Goal: Information Seeking & Learning: Learn about a topic

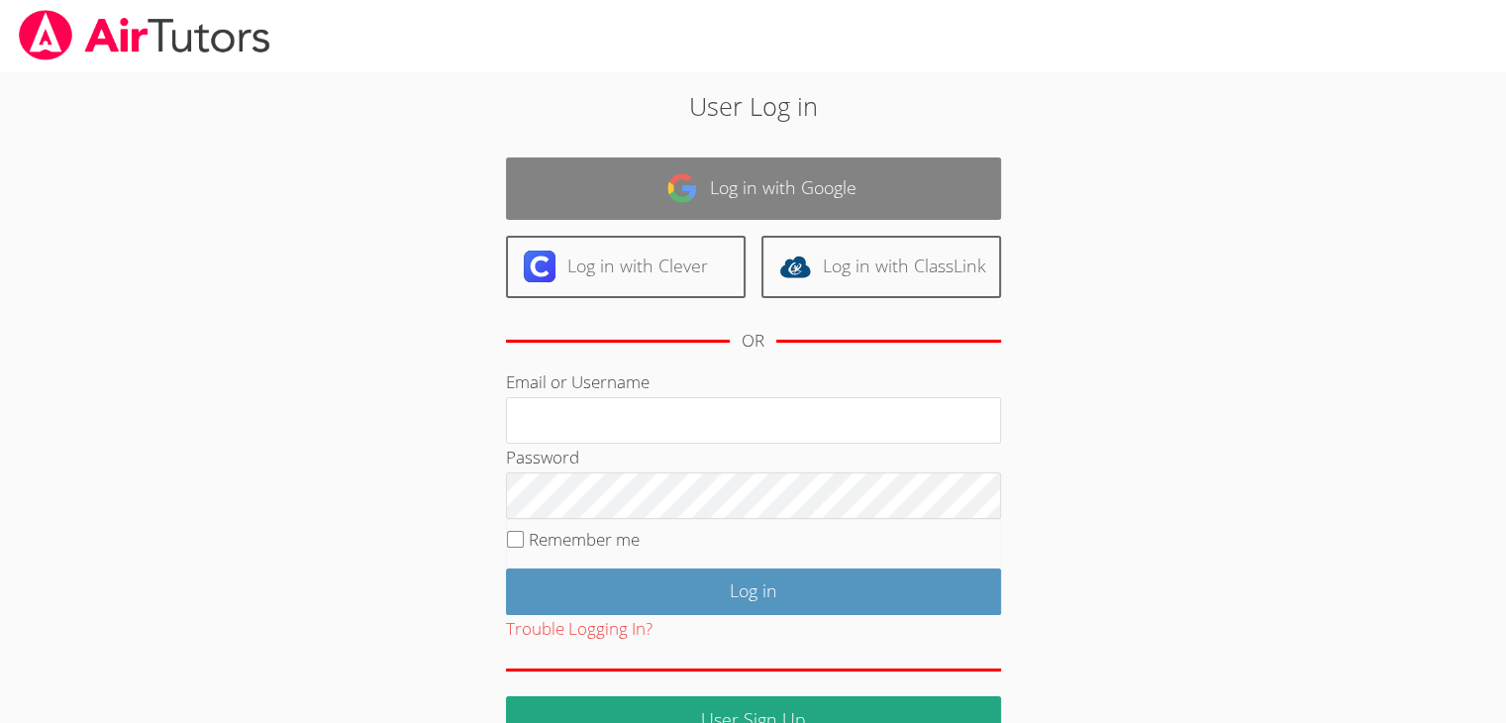
click at [777, 192] on link "Log in with Google" at bounding box center [753, 188] width 495 height 62
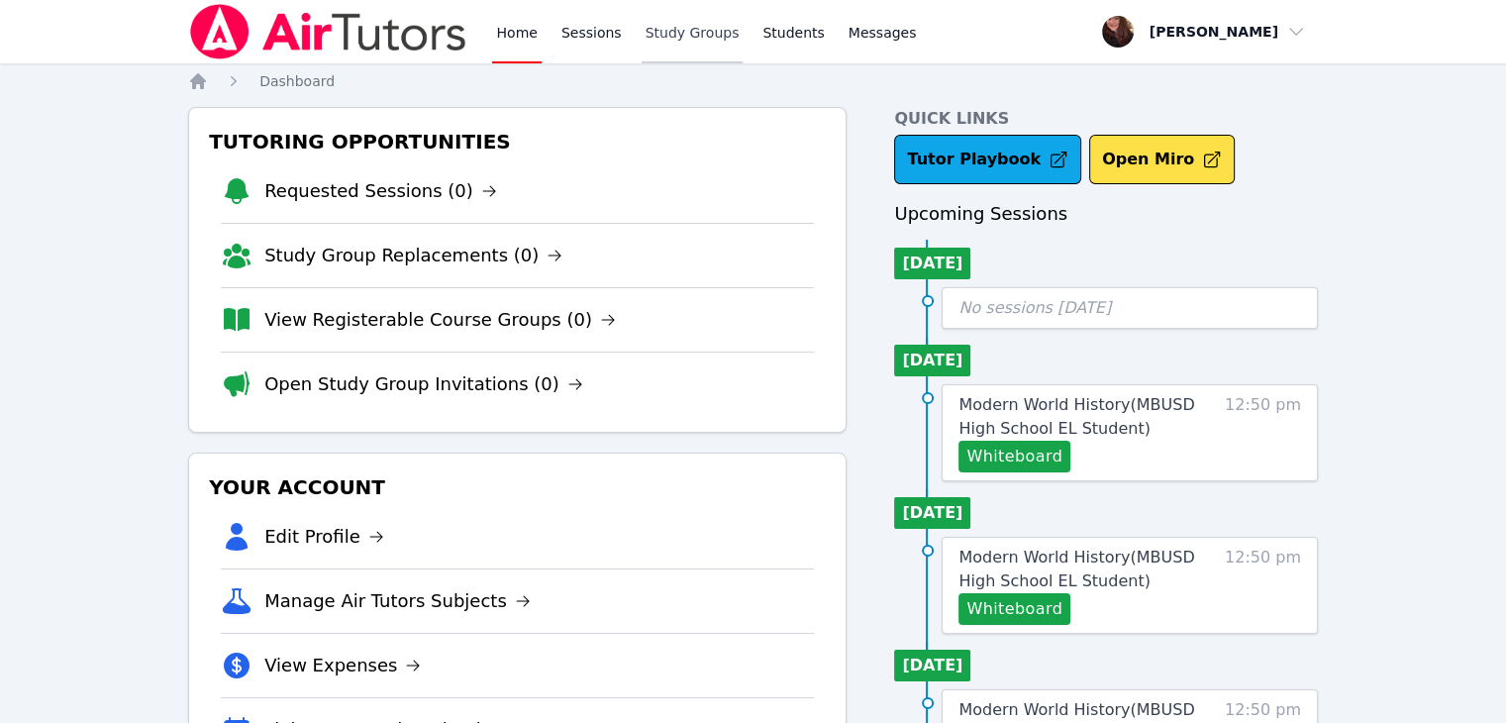
click at [697, 34] on link "Study Groups" at bounding box center [693, 31] width 102 height 63
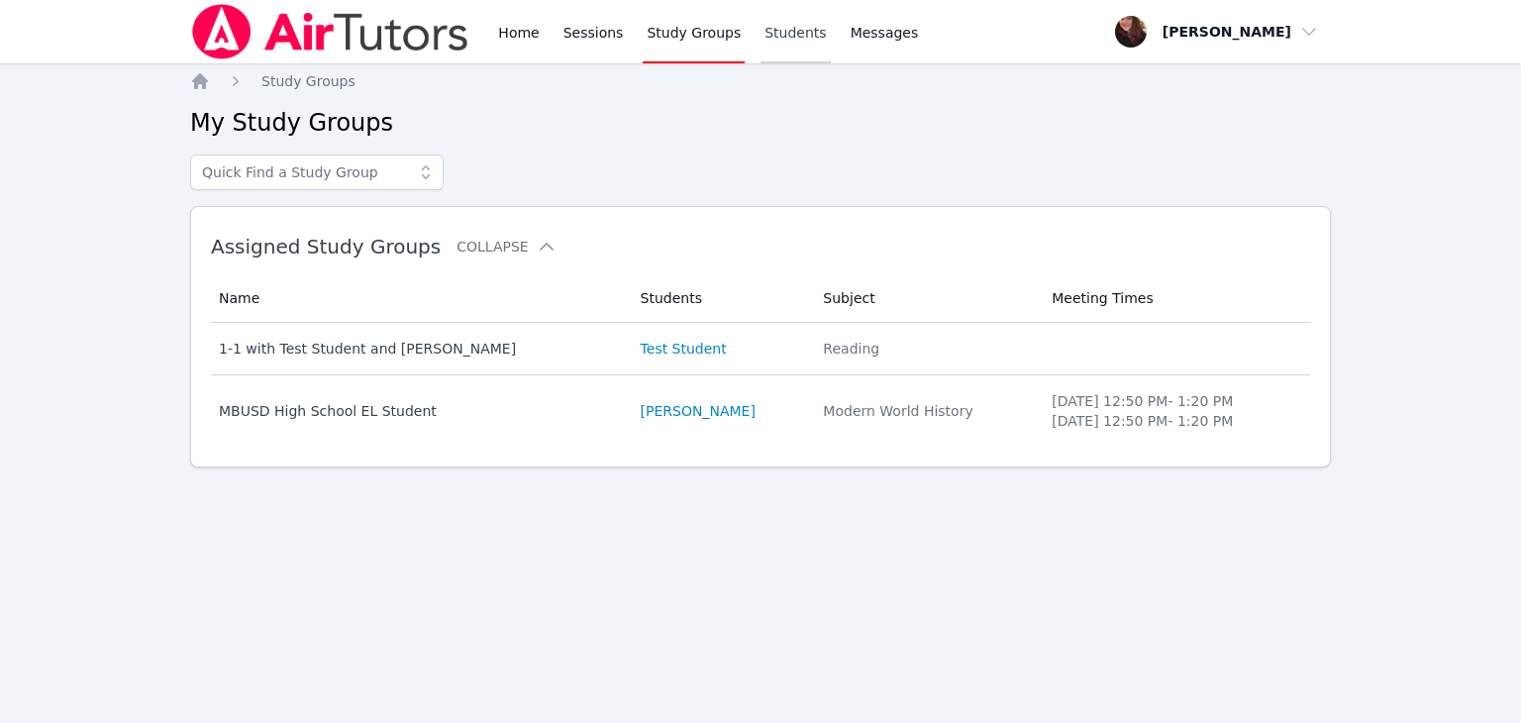
click at [780, 38] on link "Students" at bounding box center [795, 31] width 69 height 63
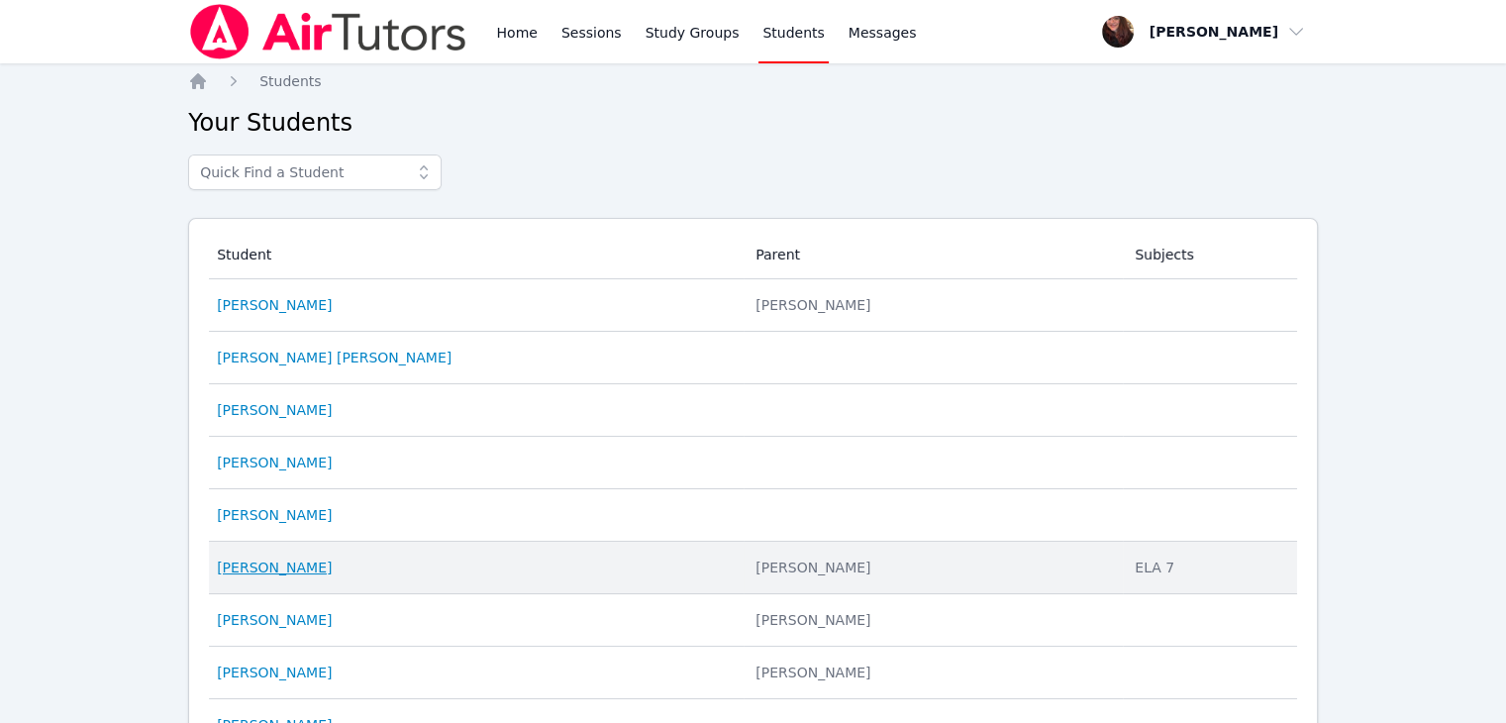
click at [273, 564] on link "[PERSON_NAME]" at bounding box center [274, 568] width 115 height 20
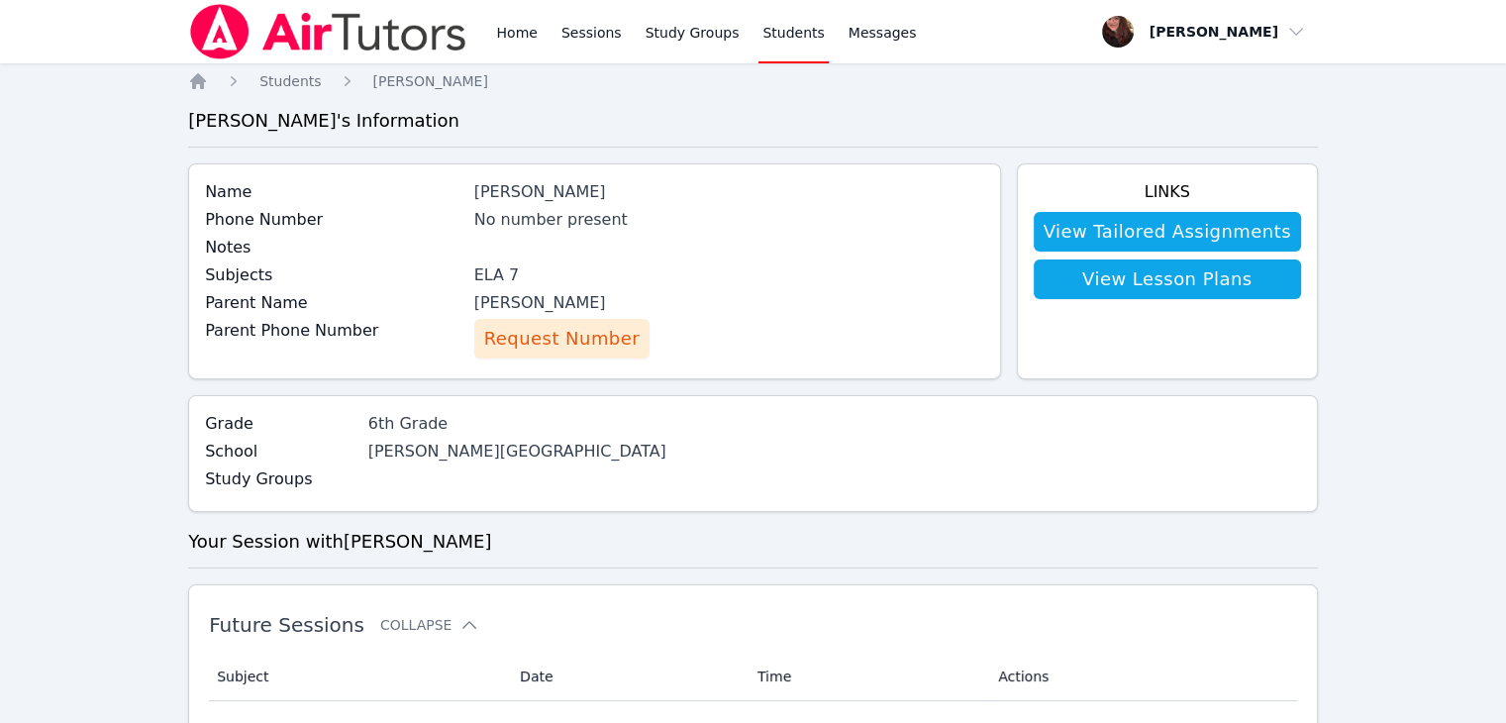
click at [1156, 273] on link "View Lesson Plans" at bounding box center [1167, 279] width 267 height 40
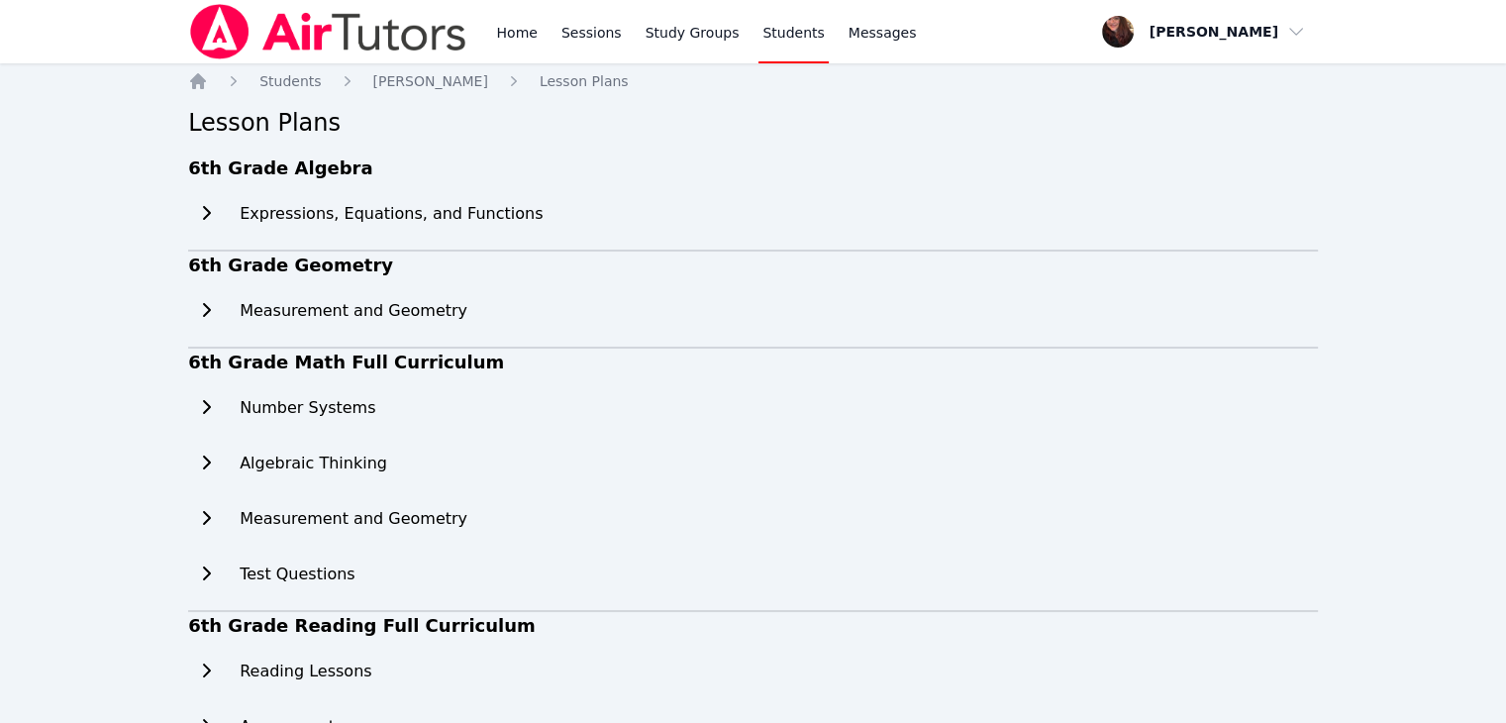
scroll to position [287, 0]
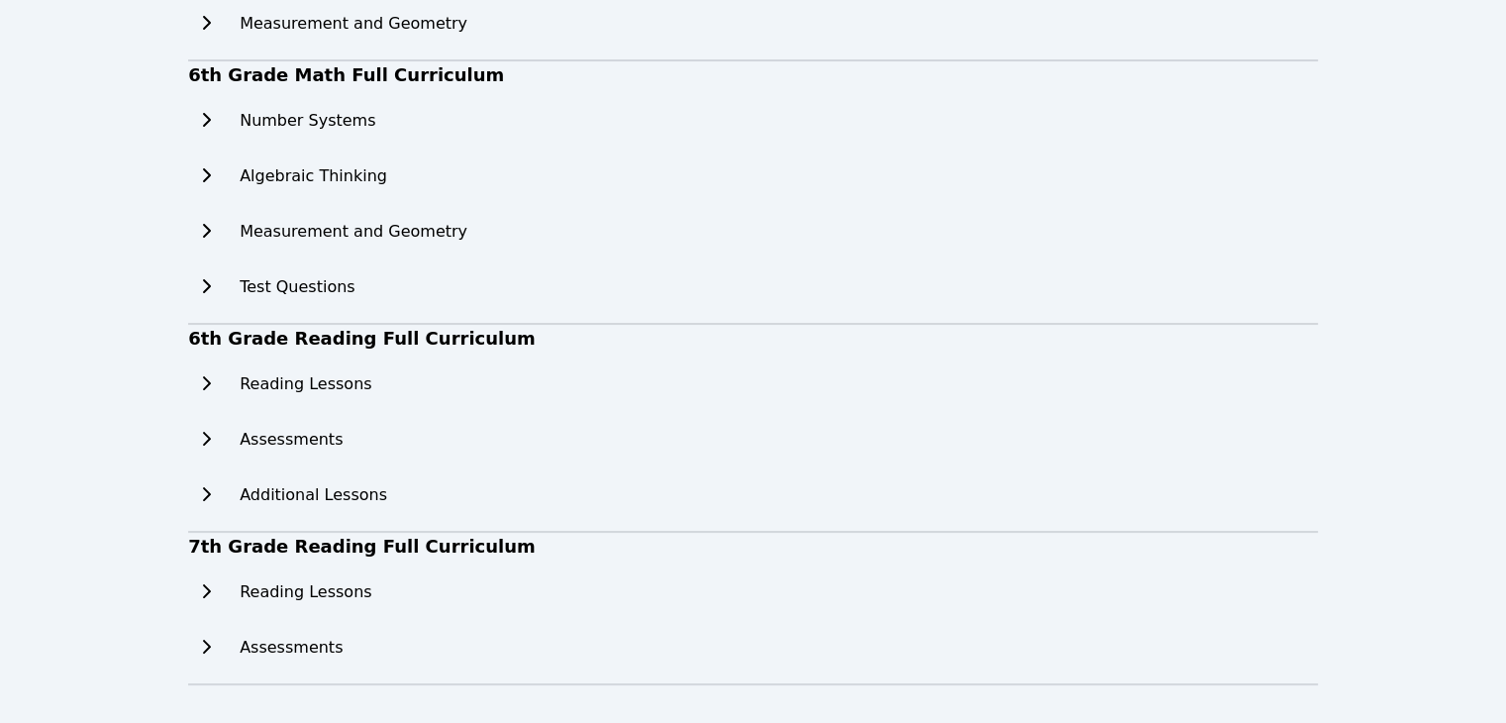
click at [202, 593] on icon at bounding box center [206, 591] width 20 height 16
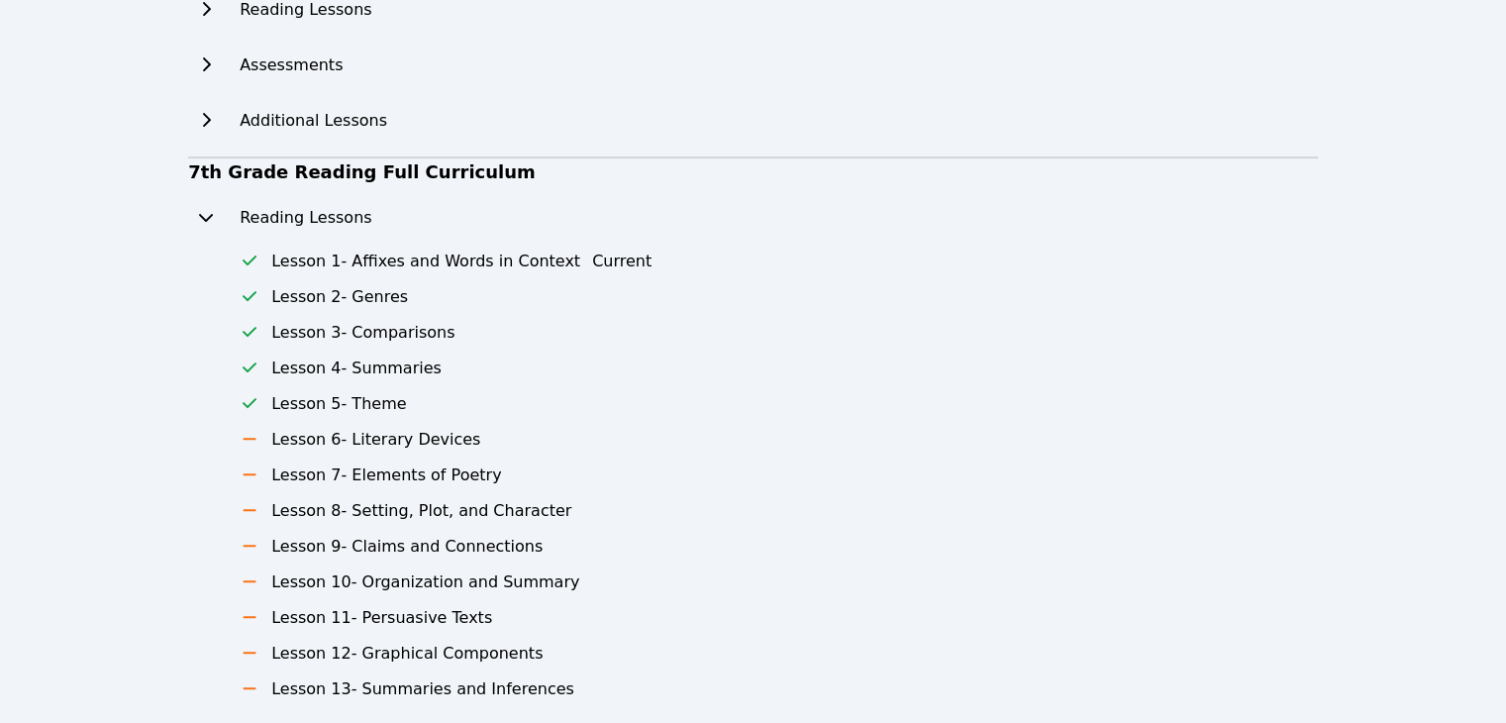
scroll to position [669, 0]
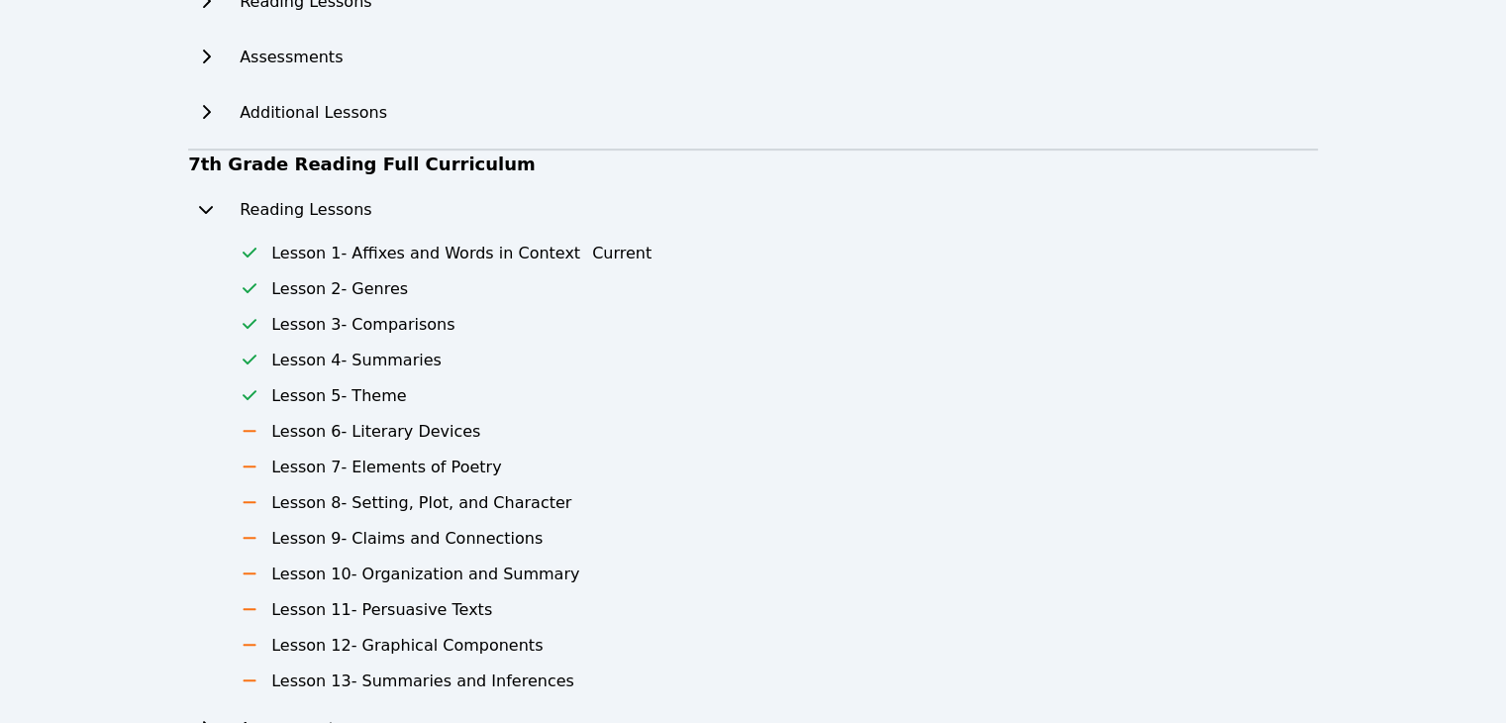
click at [592, 254] on button "Current" at bounding box center [621, 254] width 59 height 24
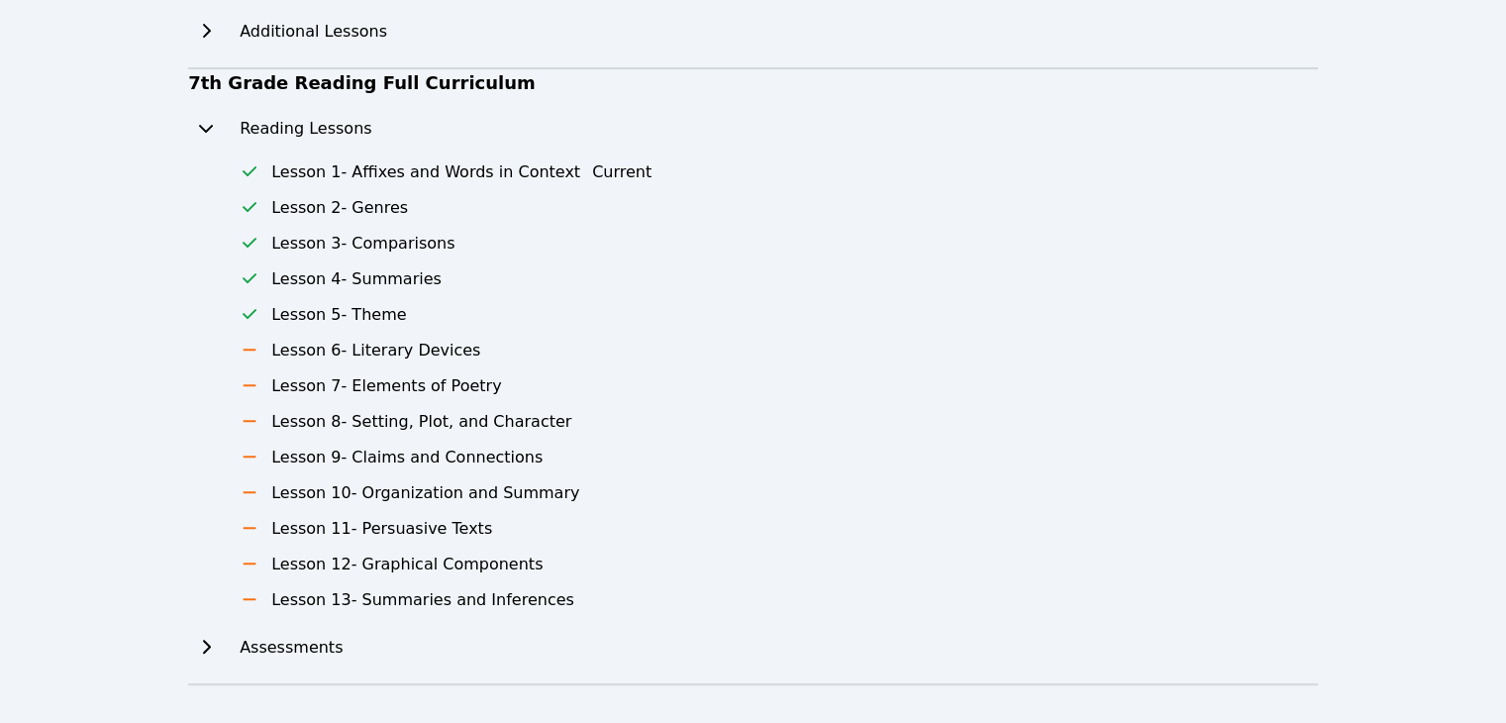
scroll to position [0, 0]
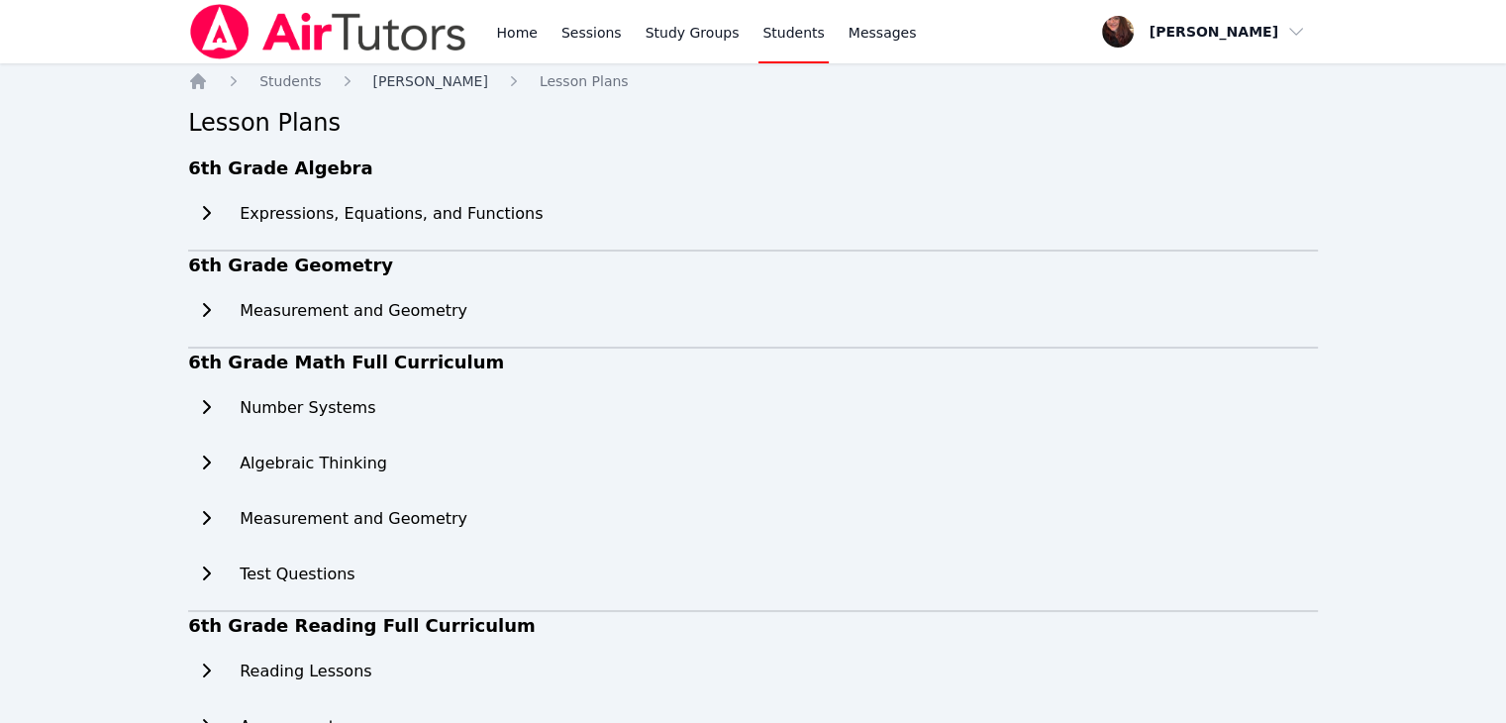
click at [409, 86] on span "[PERSON_NAME]" at bounding box center [430, 81] width 115 height 16
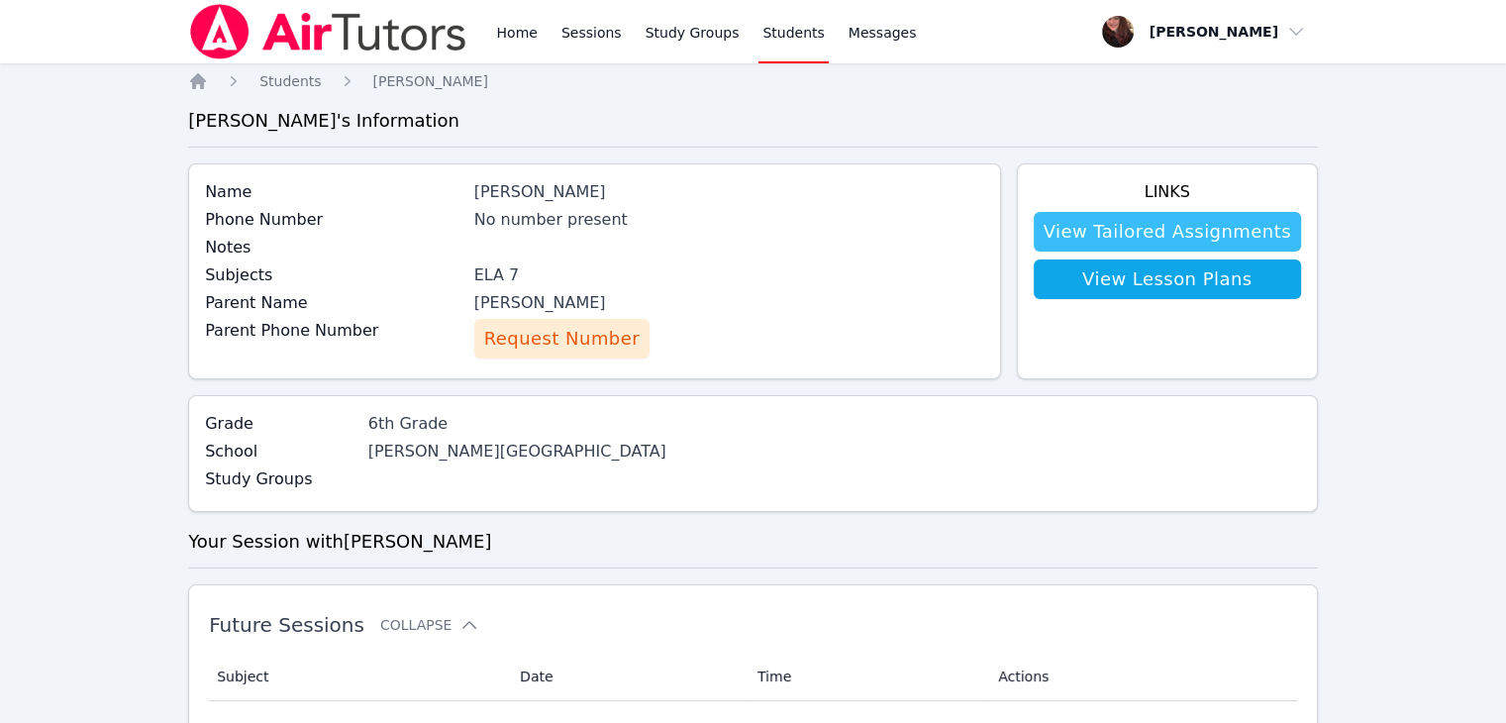
click at [1092, 227] on link "View Tailored Assignments" at bounding box center [1167, 232] width 267 height 40
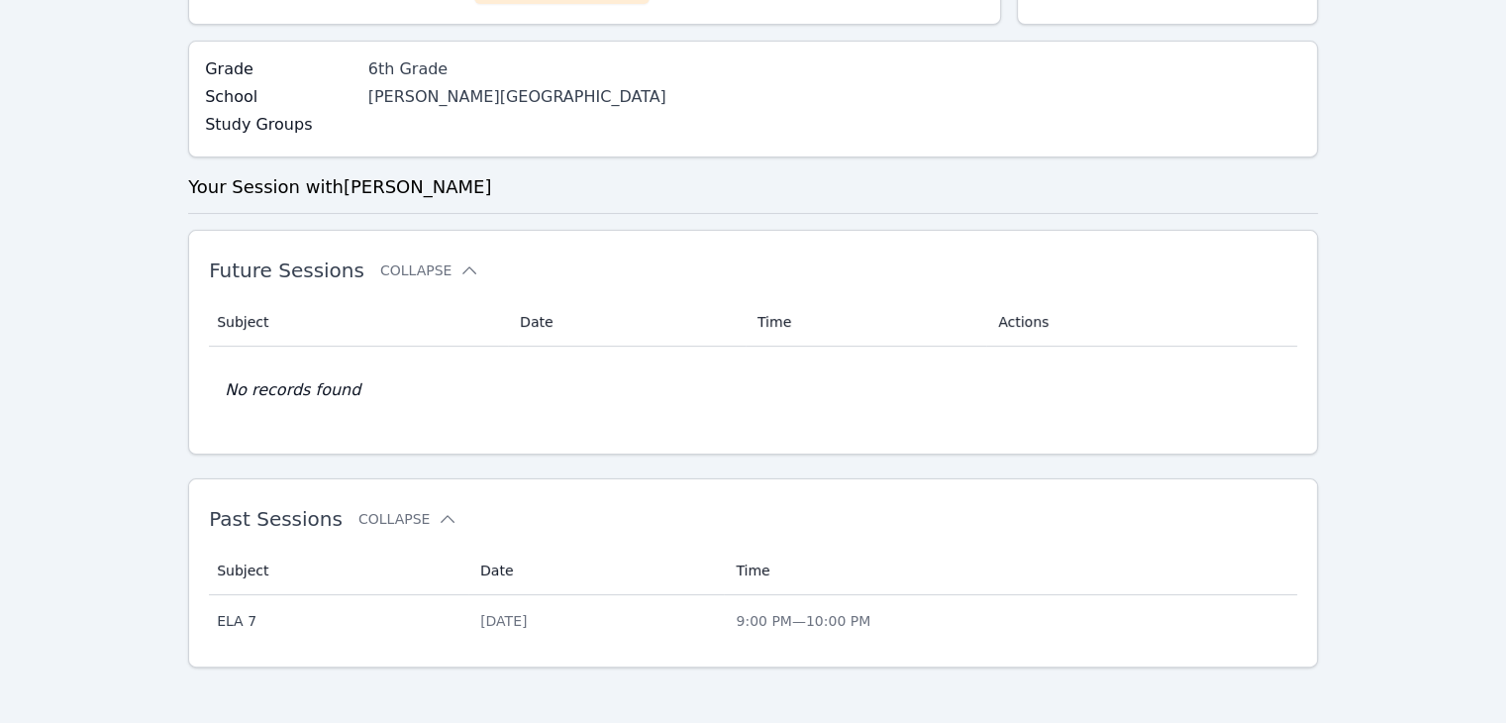
scroll to position [360, 0]
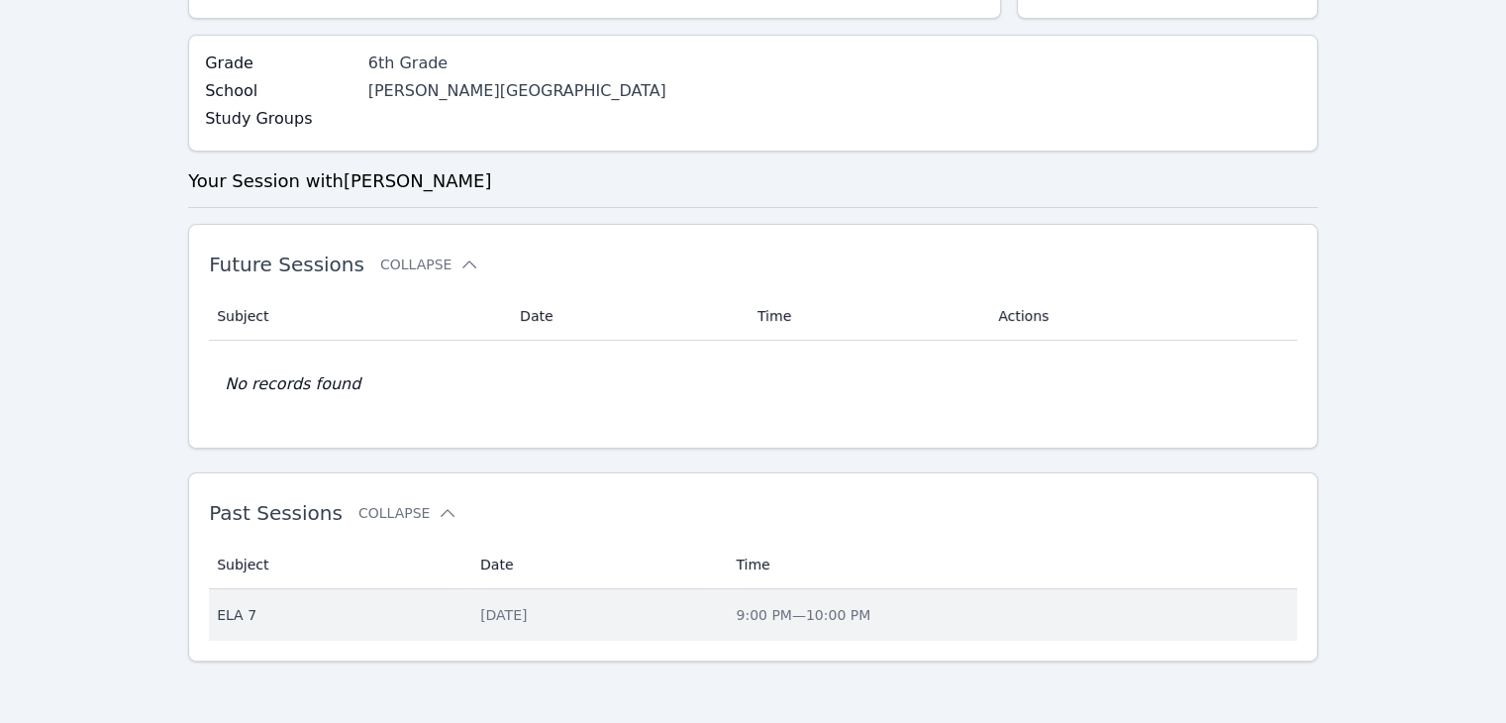
click at [448, 619] on td "Subject ELA 7" at bounding box center [338, 614] width 259 height 51
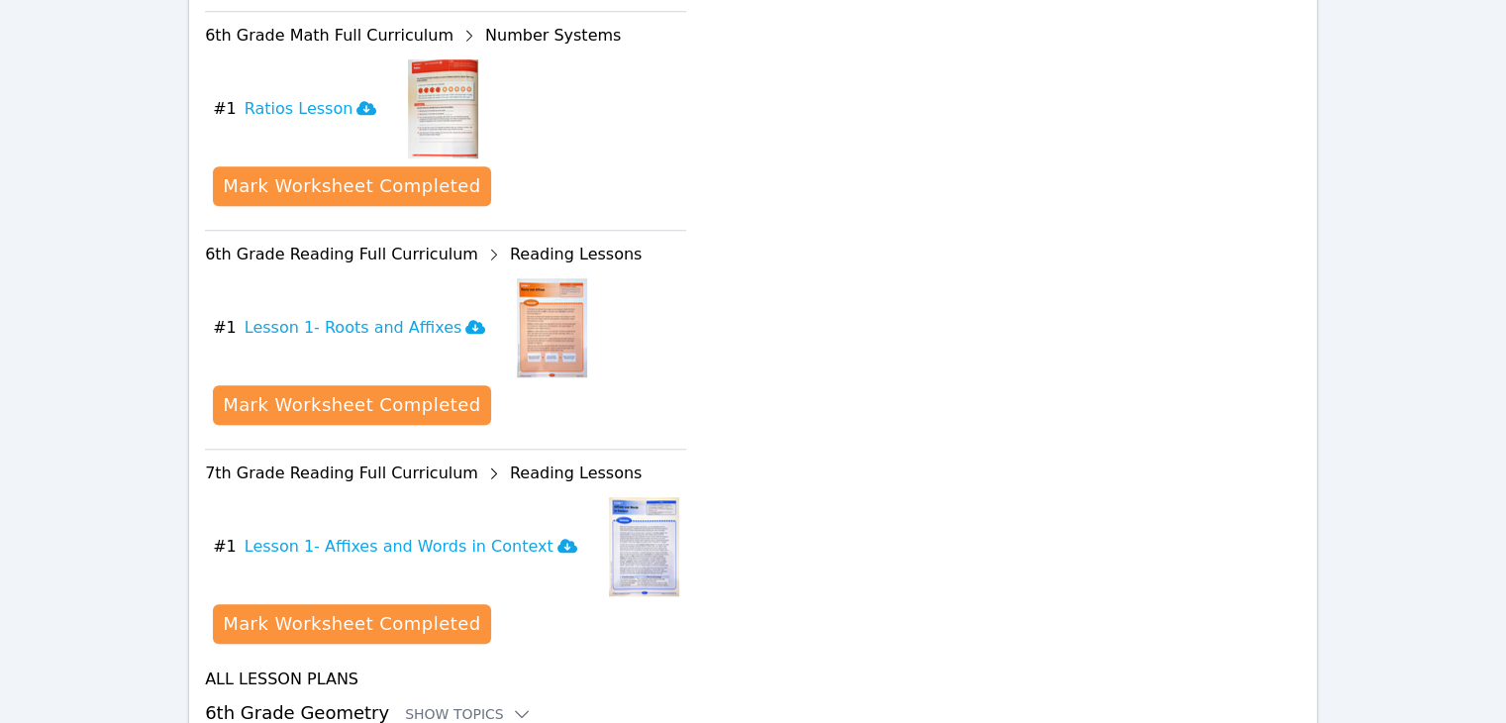
scroll to position [1917, 0]
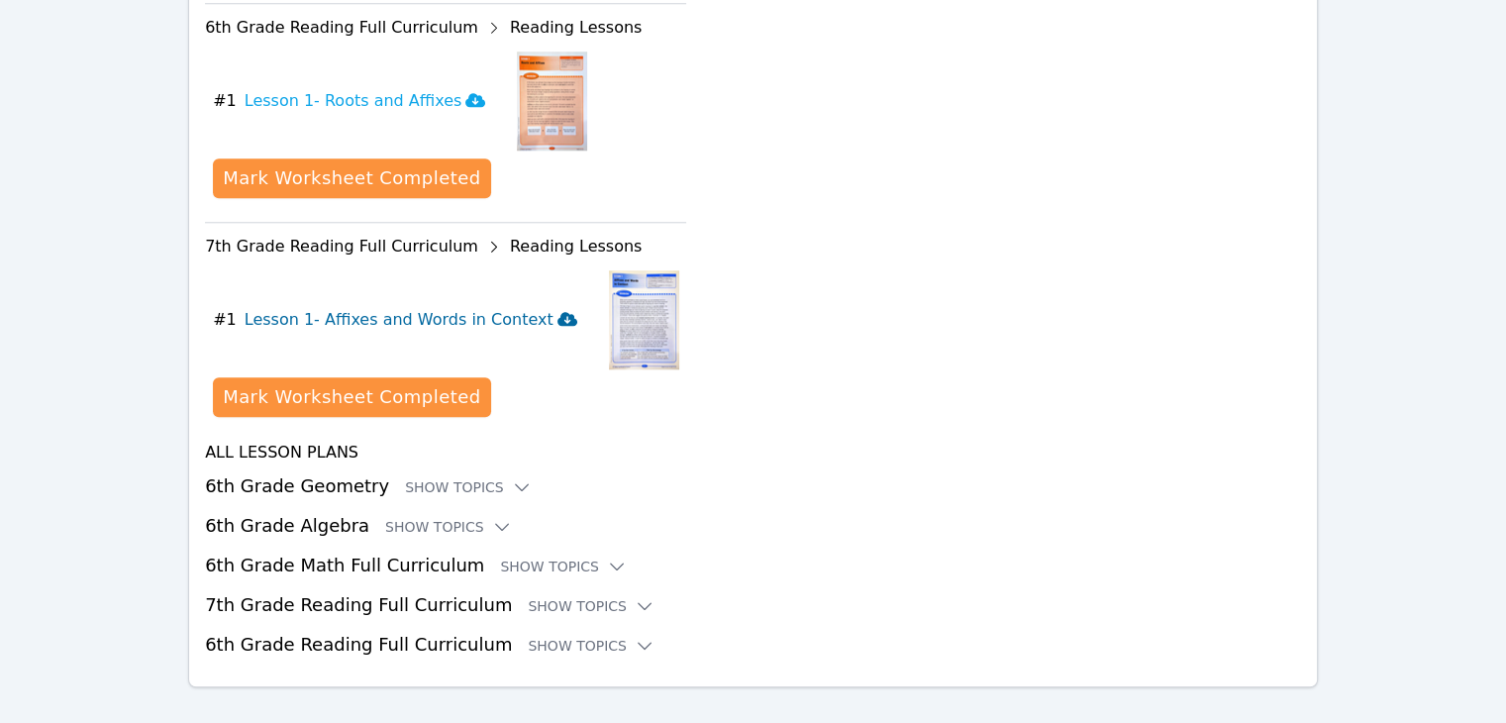
click at [452, 308] on h3 "Lesson 1- Affixes and Words in Context" at bounding box center [411, 320] width 333 height 24
